Goal: Transaction & Acquisition: Purchase product/service

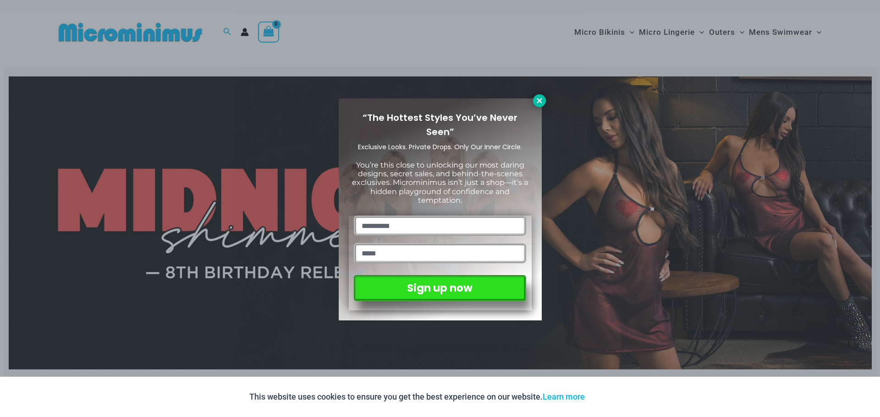
click at [542, 100] on icon at bounding box center [539, 101] width 8 height 8
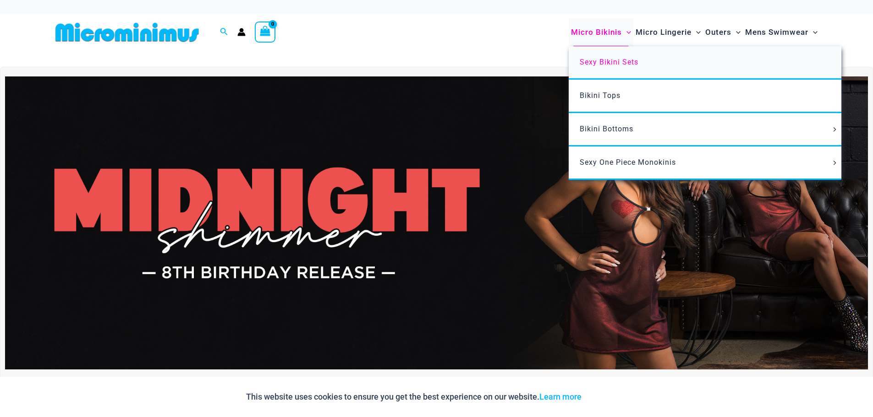
click at [622, 62] on span "Sexy Bikini Sets" at bounding box center [609, 62] width 59 height 9
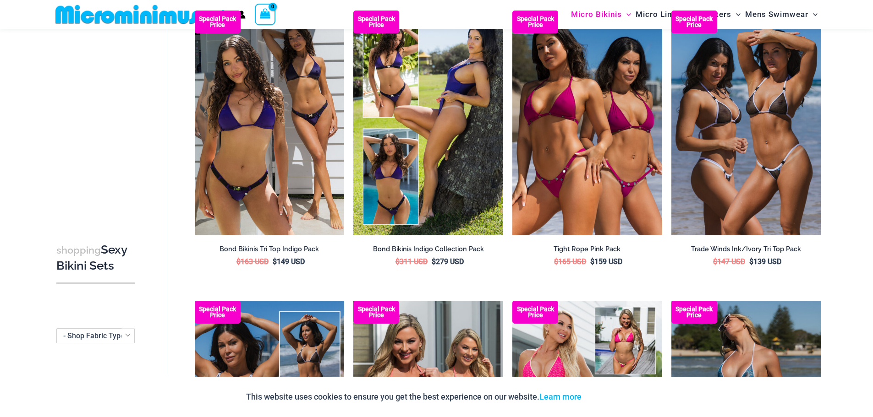
scroll to position [85, 0]
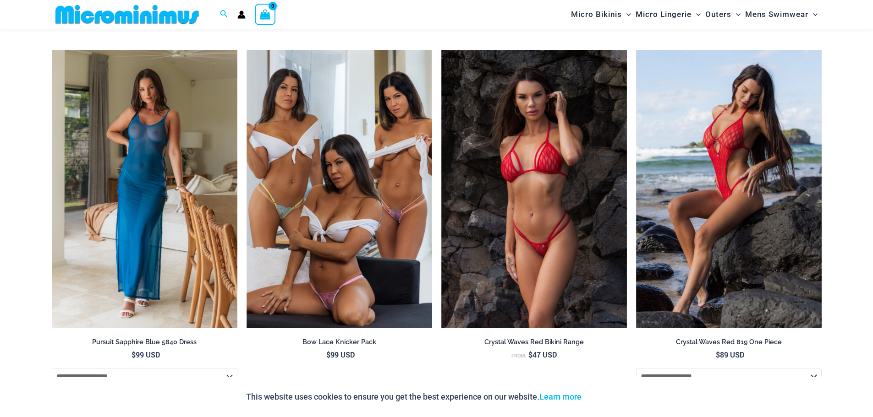
scroll to position [2559, 0]
